Goal: Task Accomplishment & Management: Use online tool/utility

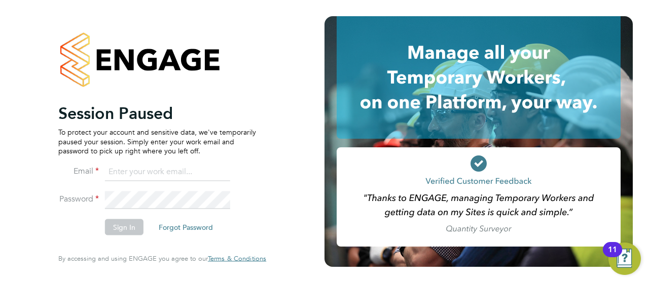
type input "[PERSON_NAME][EMAIL_ADDRESS][DOMAIN_NAME]"
click at [64, 208] on li "Password" at bounding box center [157, 205] width 198 height 28
click at [119, 224] on button "Sign In" at bounding box center [124, 227] width 39 height 16
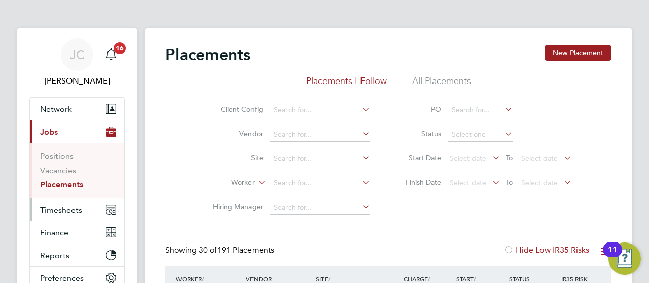
click at [54, 210] on span "Timesheets" at bounding box center [61, 210] width 42 height 10
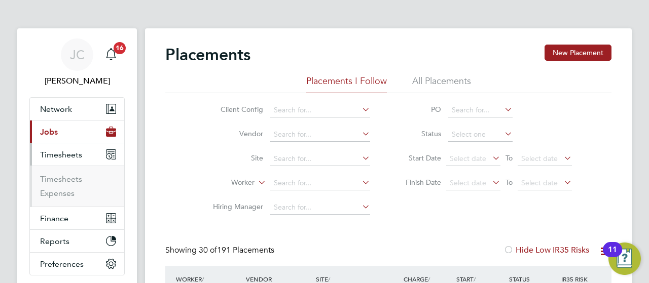
click at [63, 184] on li "Timesheets" at bounding box center [78, 181] width 76 height 14
click at [62, 180] on link "Timesheets" at bounding box center [61, 179] width 42 height 10
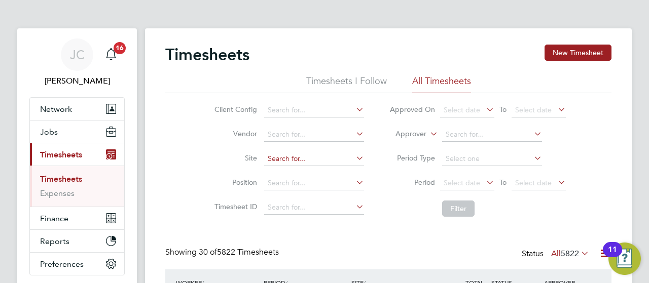
click at [282, 160] on input at bounding box center [314, 159] width 100 height 14
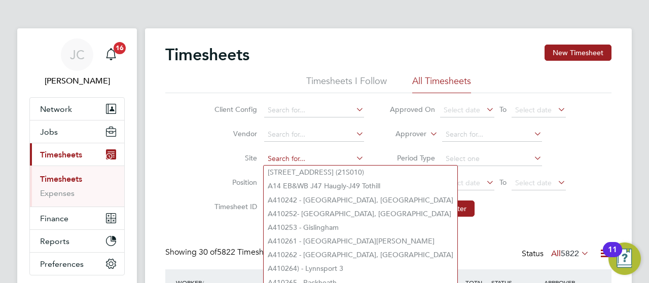
click at [287, 160] on input at bounding box center [314, 159] width 100 height 14
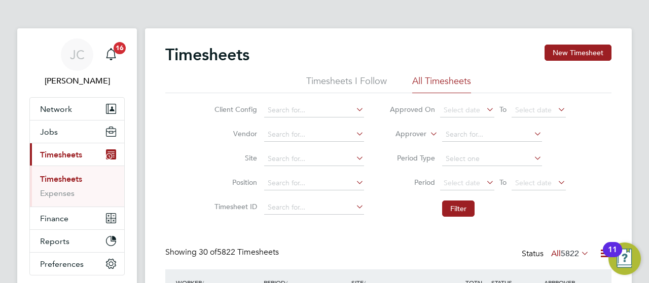
drag, startPoint x: 644, startPoint y: 131, endPoint x: 637, endPoint y: 217, distance: 86.4
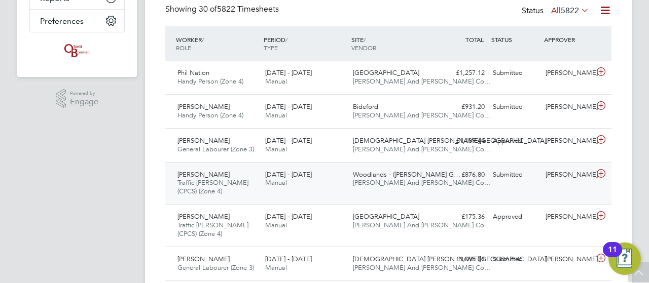
click at [387, 177] on span "Woodlands - ([PERSON_NAME] G…" at bounding box center [406, 174] width 107 height 9
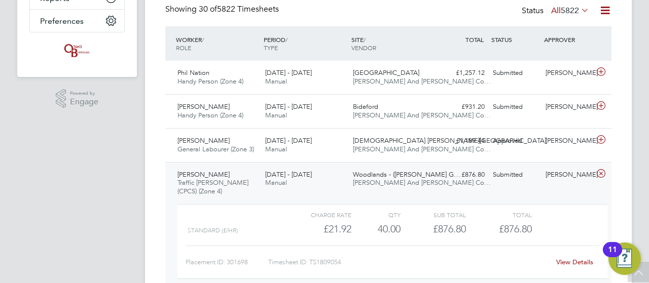
click at [387, 177] on span "Woodlands - ([PERSON_NAME] G…" at bounding box center [406, 174] width 107 height 9
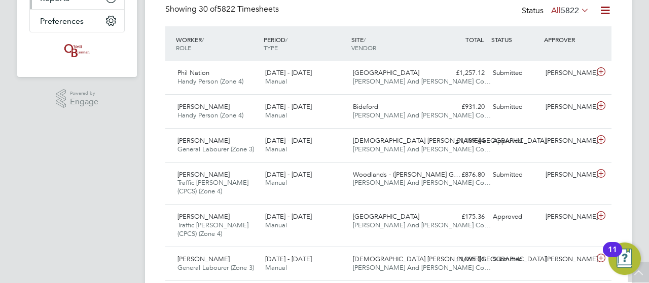
scroll to position [12, 0]
